Goal: Check status: Check status

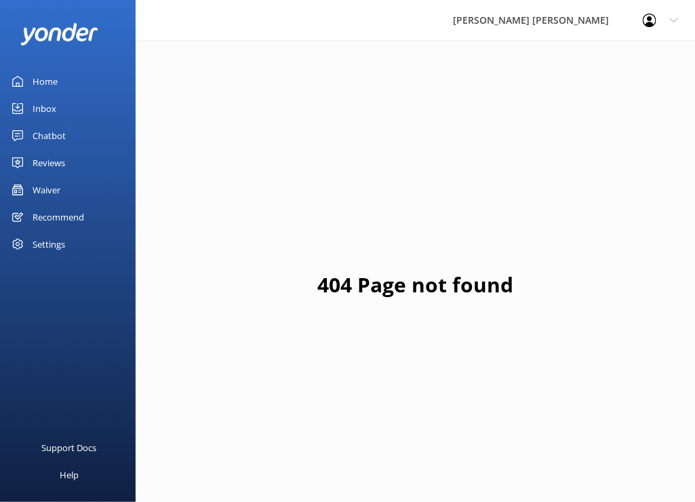
click at [43, 190] on div "Waiver" at bounding box center [47, 189] width 28 height 27
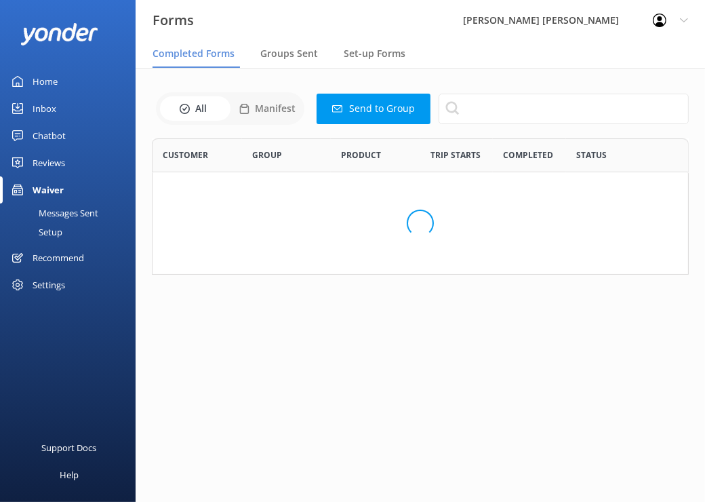
click at [49, 186] on div "Waiver" at bounding box center [48, 189] width 31 height 27
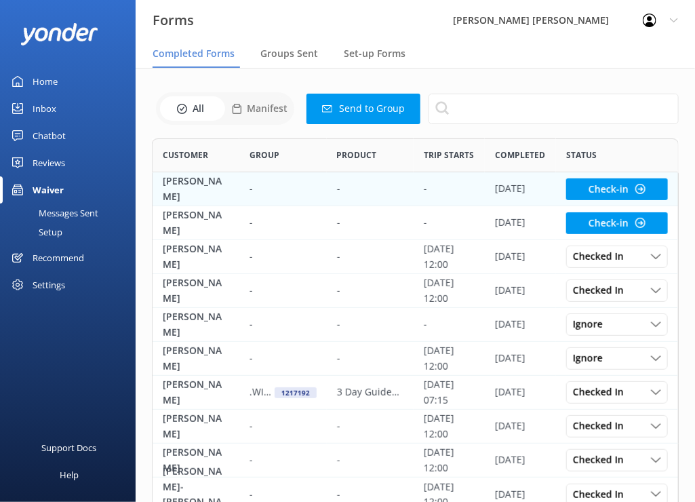
click at [178, 180] on p "[PERSON_NAME]" at bounding box center [196, 189] width 66 height 31
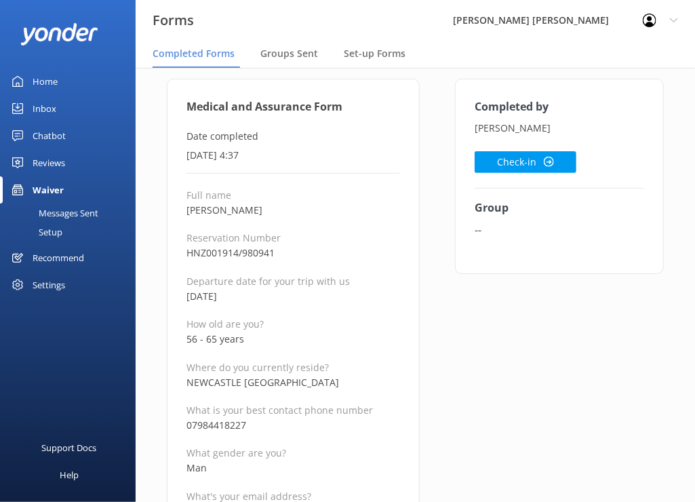
scroll to position [136, 0]
